Goal: Task Accomplishment & Management: Manage account settings

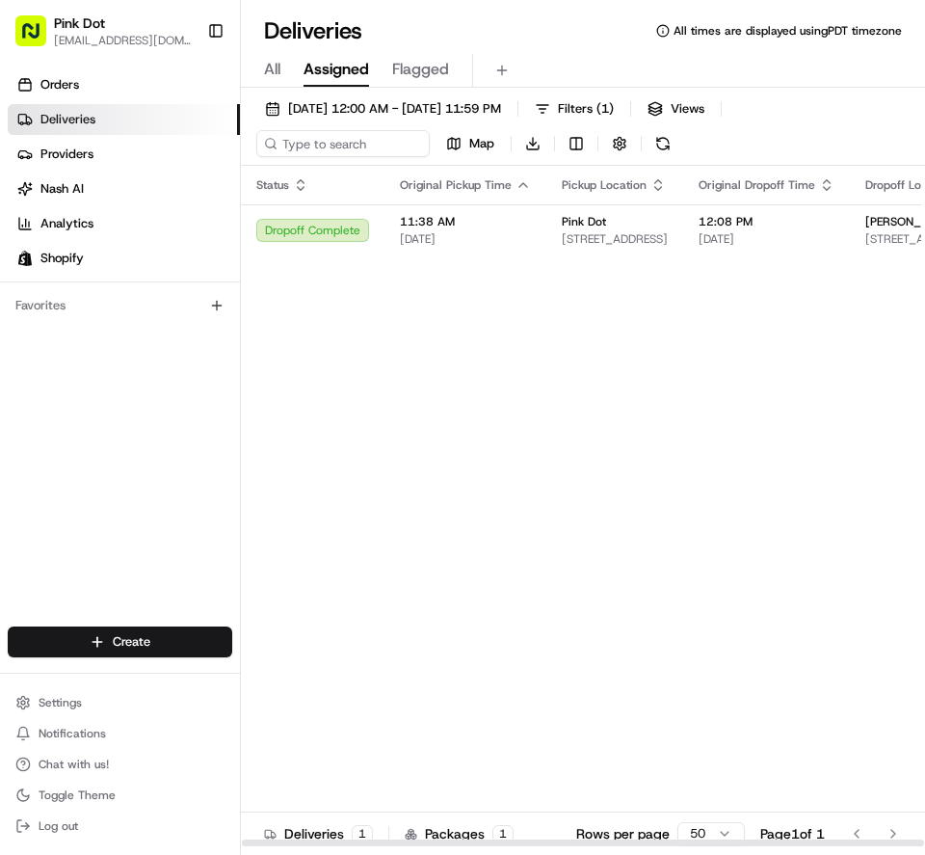
click at [801, 332] on div "Status Original Pickup Time Pickup Location Original Dropoff Time Dropoff Locat…" at bounding box center [728, 507] width 974 height 682
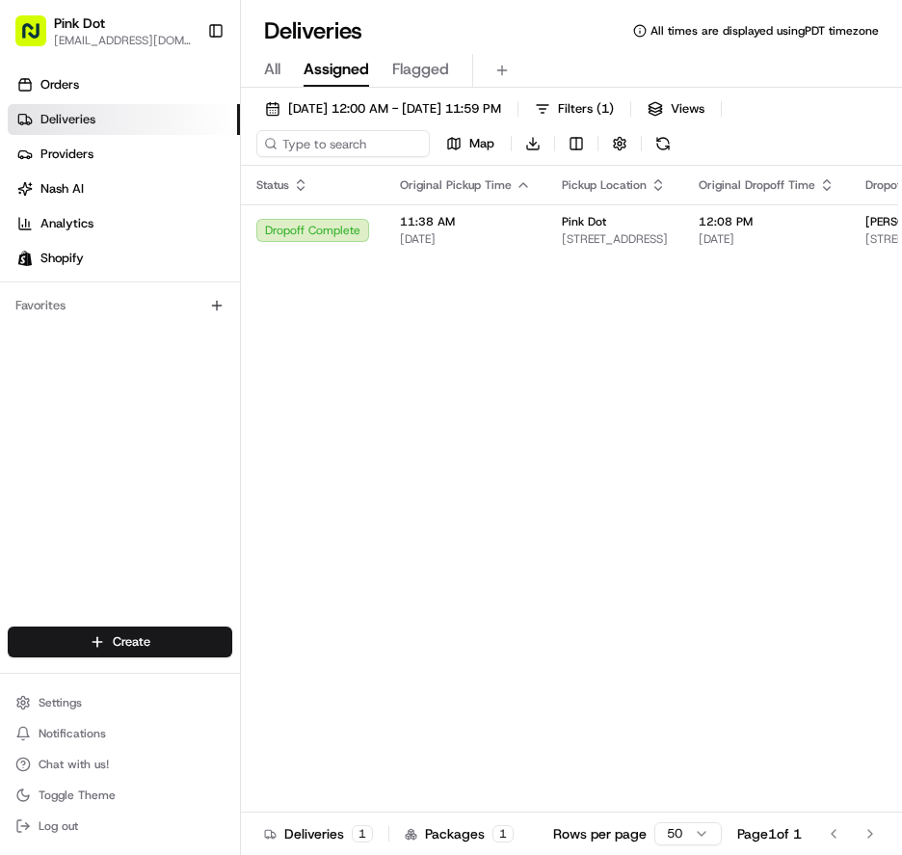
click at [593, 500] on div "Status Original Pickup Time Pickup Location Original Dropoff Time Dropoff Locat…" at bounding box center [728, 507] width 974 height 682
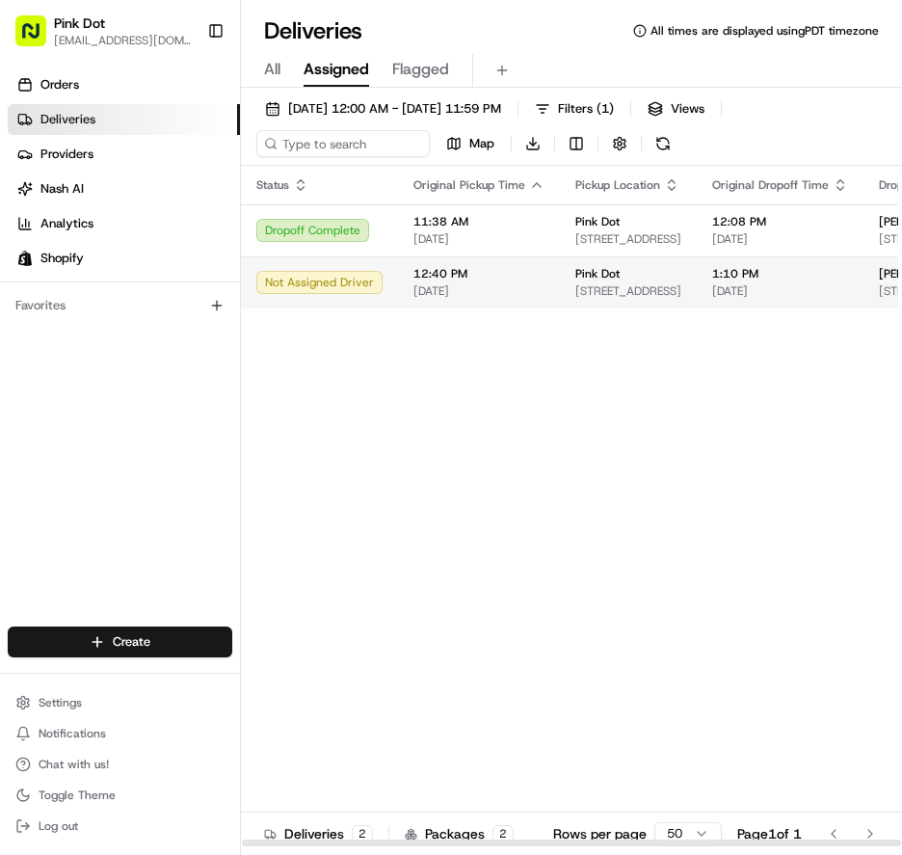
click at [593, 291] on span "[STREET_ADDRESS]" at bounding box center [629, 290] width 106 height 15
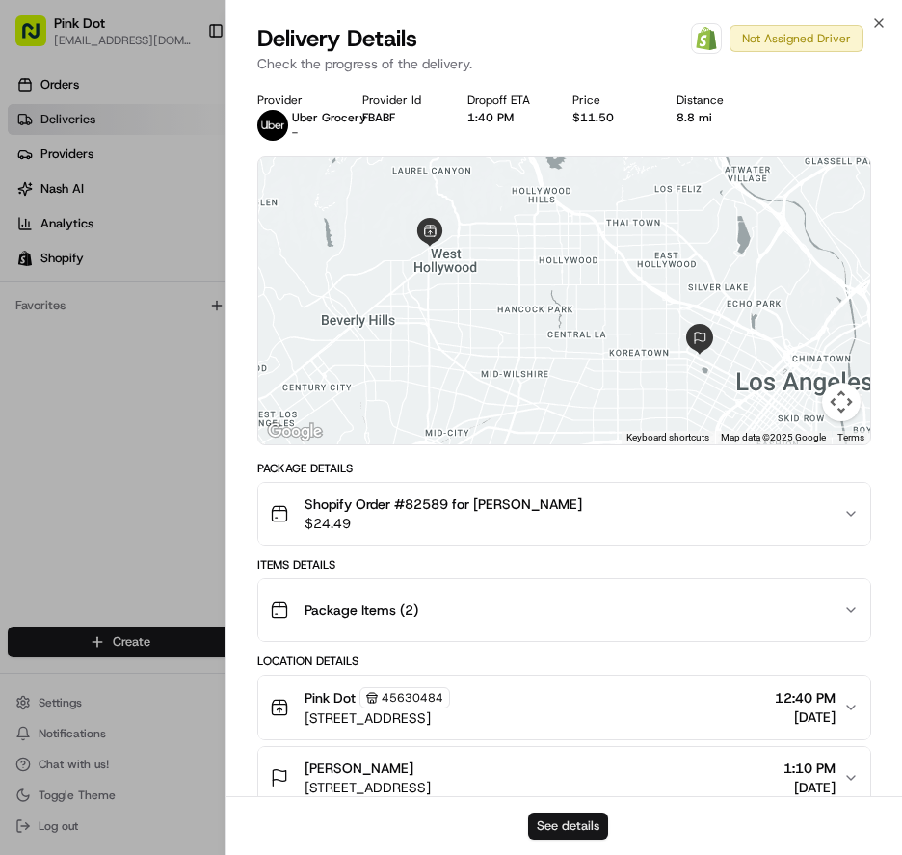
click at [588, 827] on button "See details" at bounding box center [568, 826] width 80 height 27
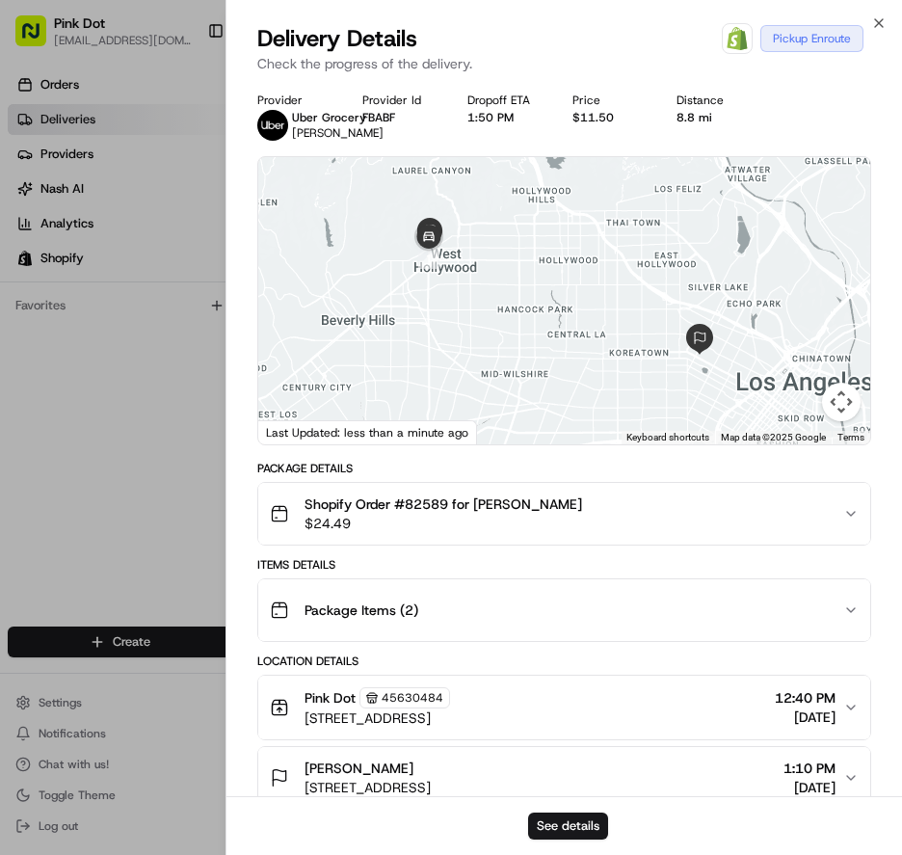
click at [166, 523] on div at bounding box center [451, 427] width 902 height 855
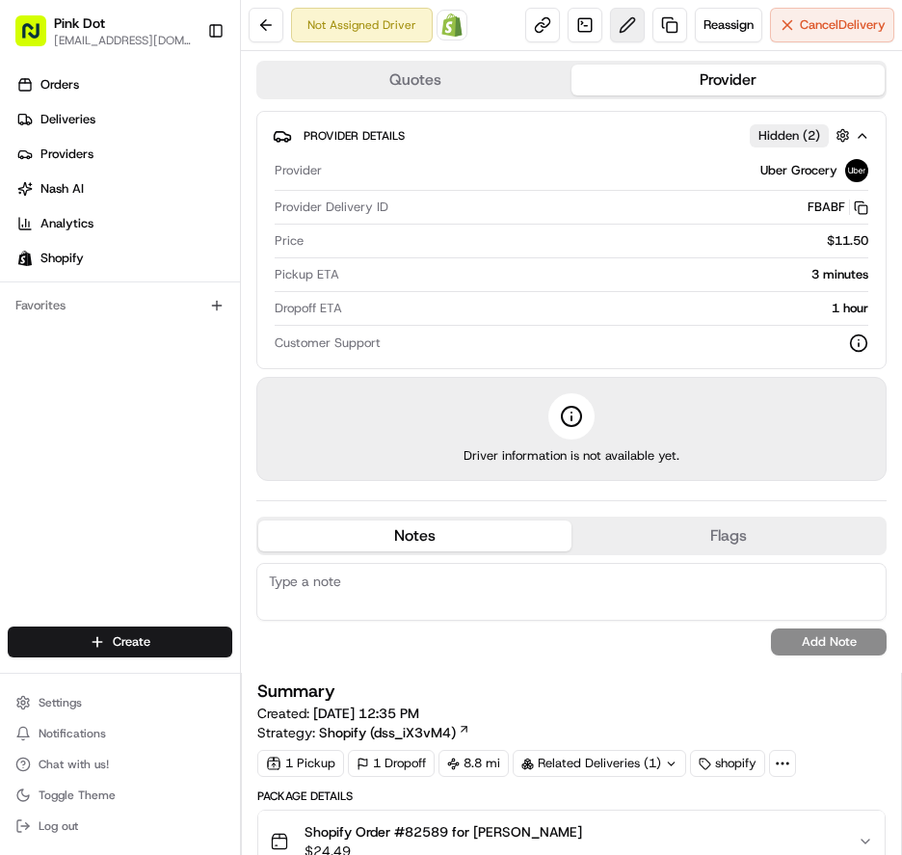
click at [611, 38] on button at bounding box center [627, 25] width 35 height 35
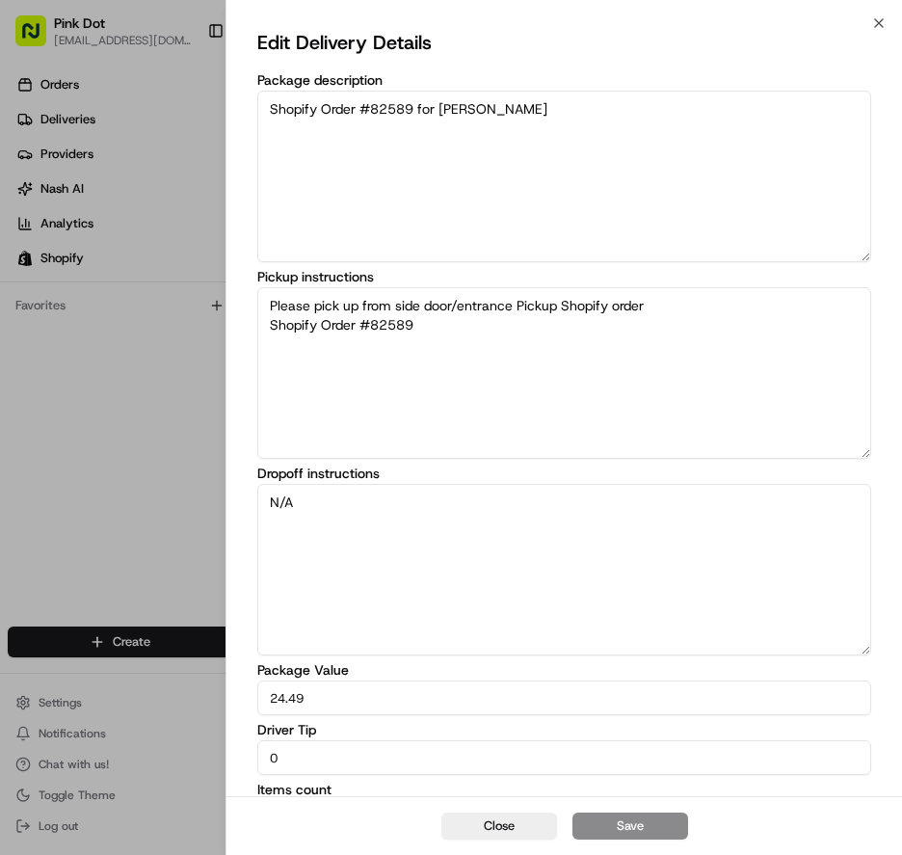
click at [574, 763] on input "0" at bounding box center [564, 757] width 614 height 35
type input "1.50"
click at [639, 829] on button "Save" at bounding box center [631, 826] width 116 height 27
